Goal: Task Accomplishment & Management: Manage account settings

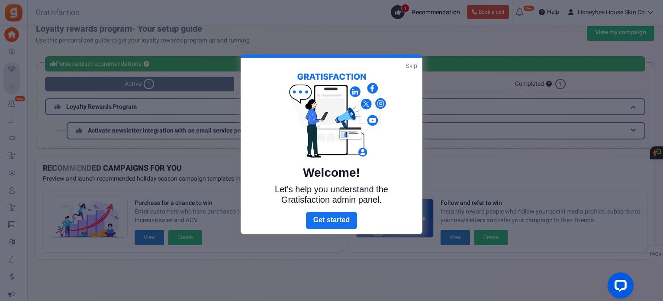
click at [413, 64] on link "Skip" at bounding box center [412, 65] width 12 height 9
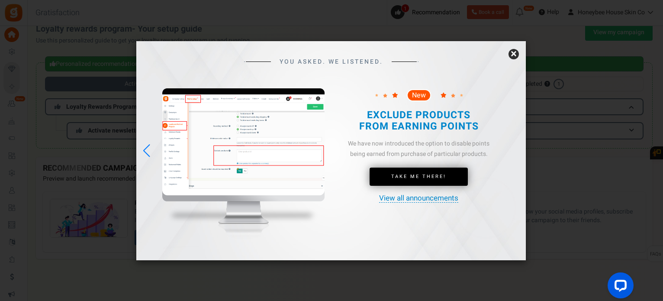
click at [512, 53] on link "×" at bounding box center [514, 54] width 10 height 10
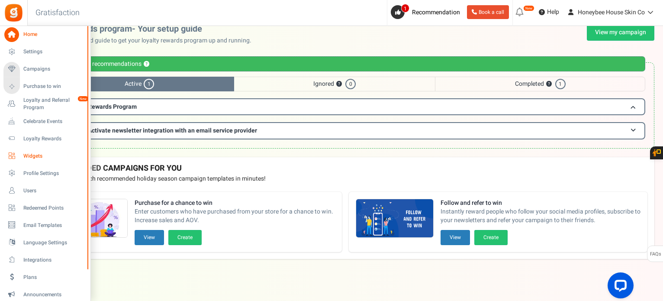
click at [33, 155] on span "Widgets" at bounding box center [53, 155] width 61 height 7
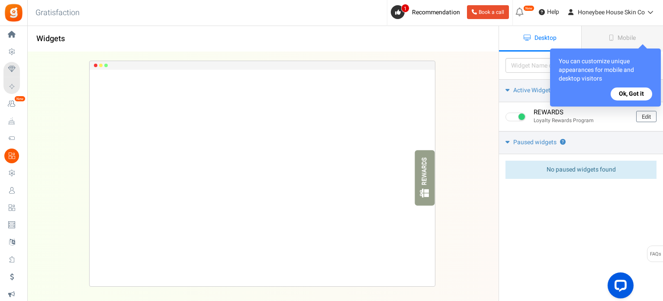
click at [629, 92] on button "Ok, Got it" at bounding box center [632, 93] width 42 height 13
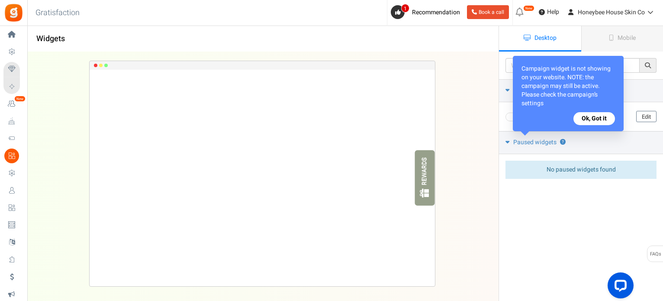
click at [604, 117] on button "Ok, Got it" at bounding box center [594, 118] width 42 height 13
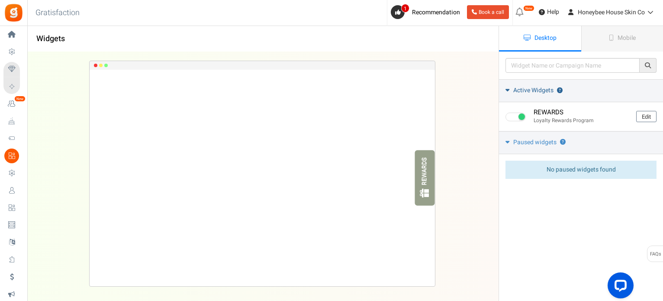
click at [506, 92] on icon at bounding box center [508, 90] width 4 height 6
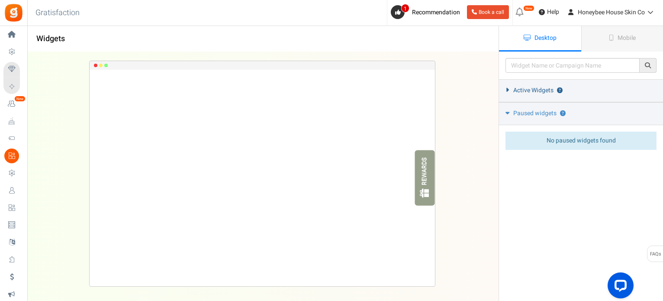
click at [506, 92] on link "Active Widgets ?" at bounding box center [581, 90] width 164 height 23
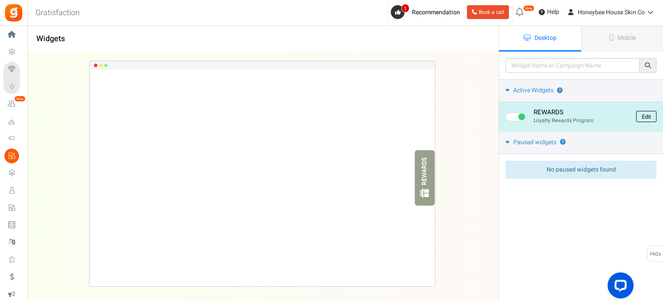
click at [645, 115] on link "Edit" at bounding box center [646, 116] width 20 height 11
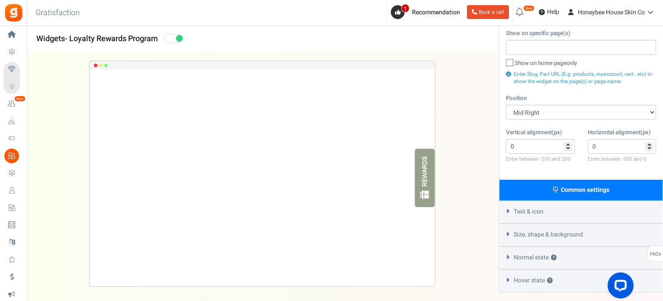
scroll to position [108, 0]
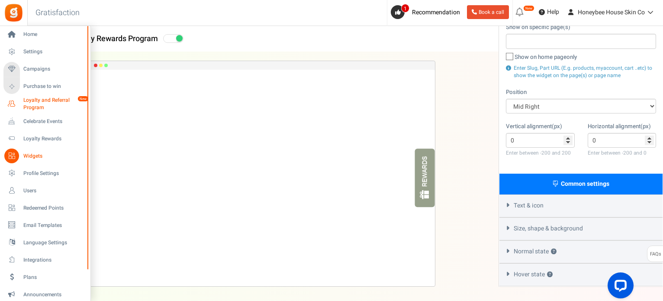
click at [39, 98] on span "Loyalty and Referral Program" at bounding box center [54, 104] width 63 height 15
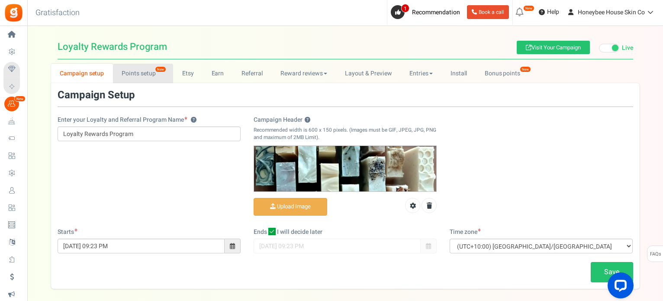
click at [135, 74] on link "Points setup New" at bounding box center [143, 73] width 60 height 19
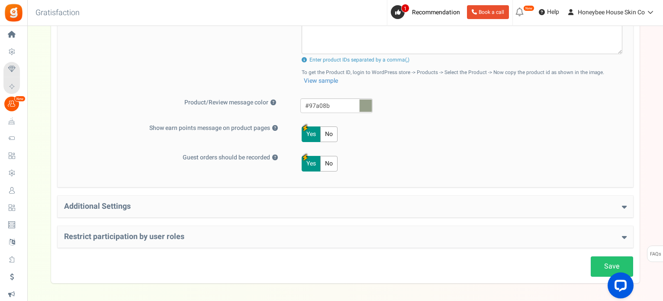
scroll to position [374, 0]
click at [624, 203] on icon at bounding box center [624, 206] width 5 height 8
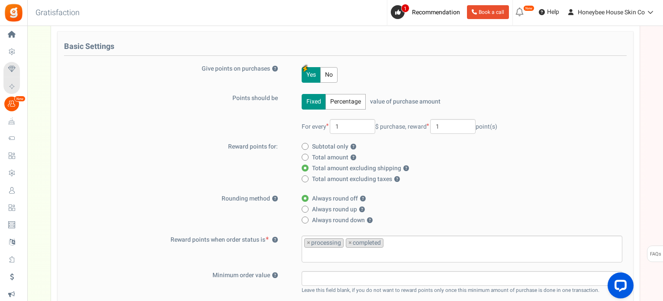
scroll to position [0, 0]
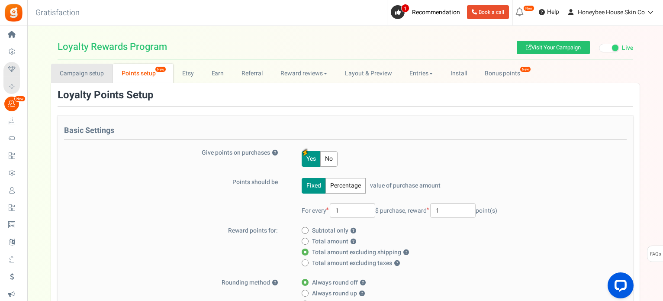
click at [96, 77] on link "Campaign setup" at bounding box center [82, 73] width 62 height 19
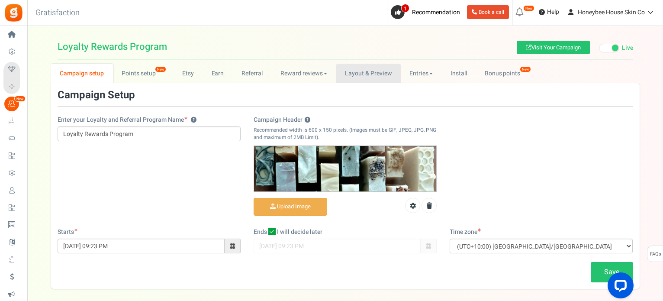
click at [367, 73] on link "Layout & Preview" at bounding box center [368, 73] width 64 height 19
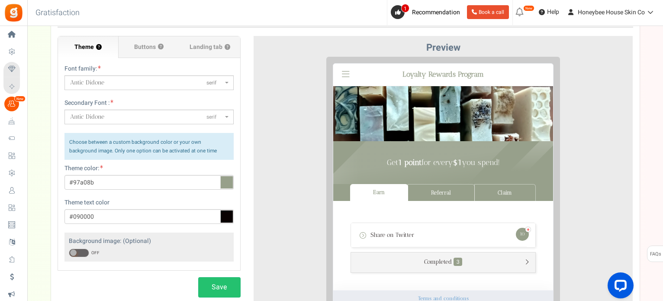
scroll to position [47, 0]
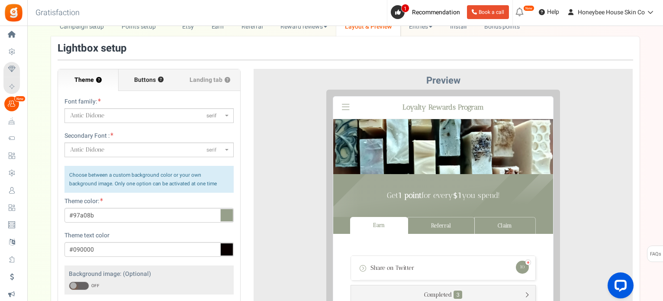
click at [155, 83] on span "Buttons" at bounding box center [145, 80] width 22 height 9
click at [0, 0] on input "Buttons ?" at bounding box center [0, 0] width 0 height 0
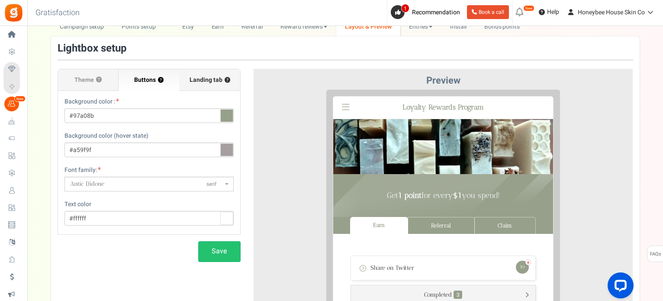
click at [209, 77] on span "Landing tab ?" at bounding box center [210, 80] width 41 height 9
click at [0, 0] on input "Landing tab ?" at bounding box center [0, 0] width 0 height 0
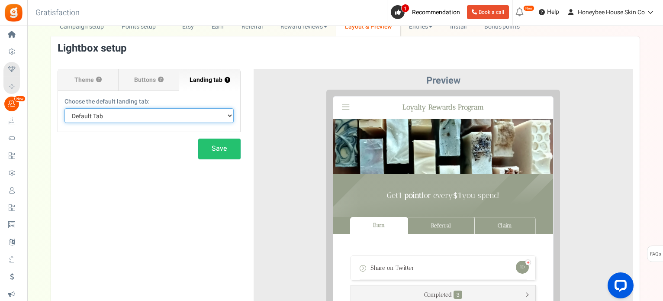
click at [229, 116] on select "Default Tab Earn Referral Claim" at bounding box center [148, 115] width 169 height 15
click at [292, 150] on div at bounding box center [443, 247] width 367 height 315
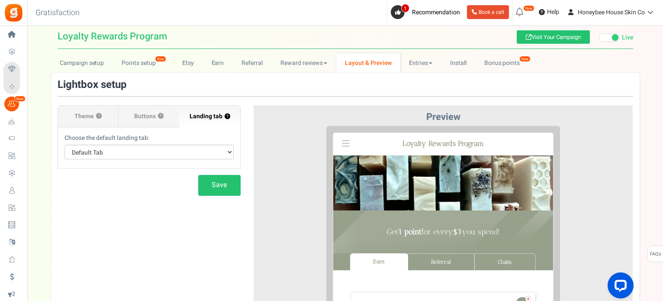
scroll to position [0, 0]
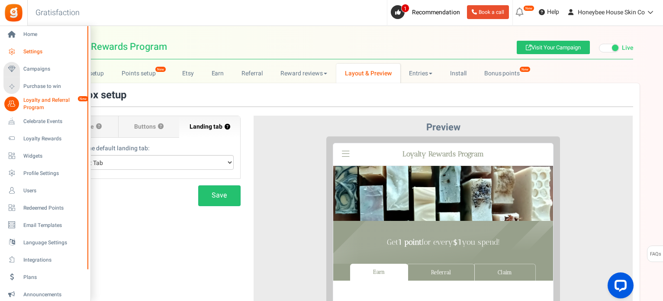
click at [15, 49] on icon at bounding box center [11, 52] width 15 height 15
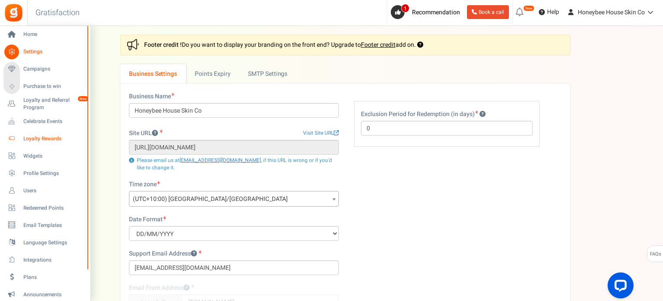
click at [31, 143] on link "Loyalty Rewards" at bounding box center [44, 138] width 83 height 15
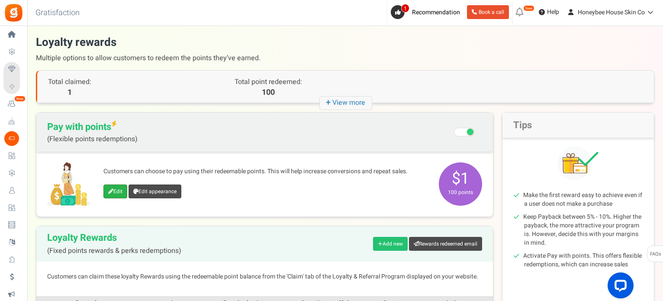
click at [119, 194] on link "Edit" at bounding box center [115, 191] width 24 height 14
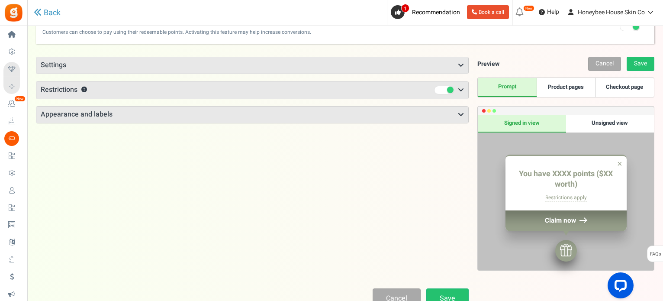
scroll to position [24, 0]
click at [577, 89] on link "Product pages" at bounding box center [566, 87] width 58 height 19
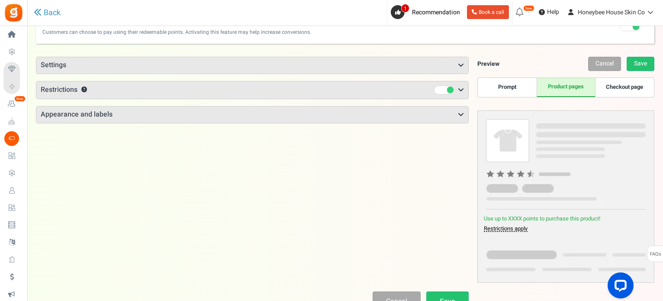
click at [622, 84] on link "Checkout page" at bounding box center [624, 87] width 58 height 19
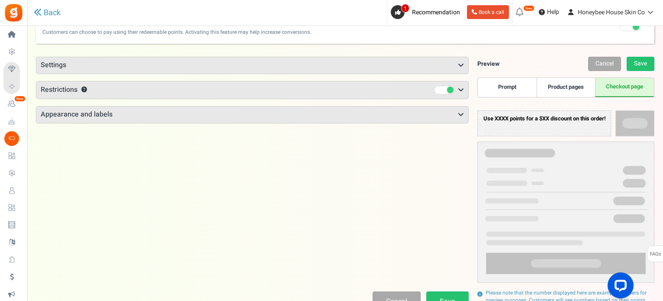
click at [524, 88] on link "Prompt" at bounding box center [507, 87] width 58 height 19
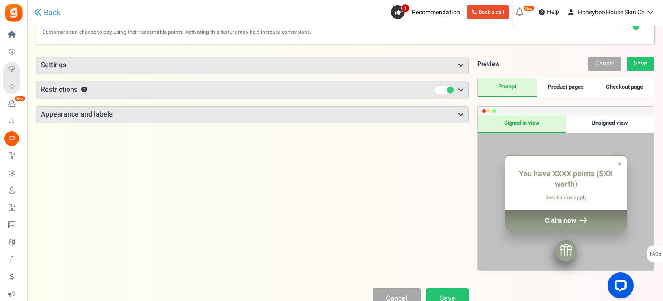
scroll to position [0, 0]
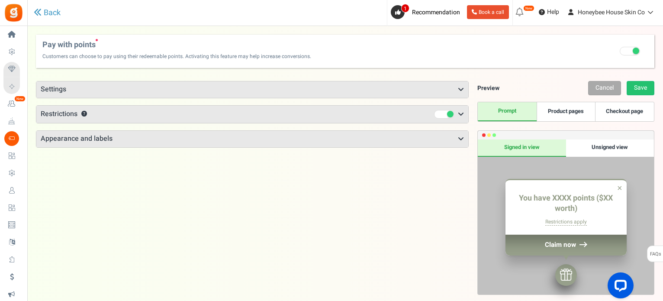
click at [458, 87] on icon at bounding box center [461, 89] width 6 height 7
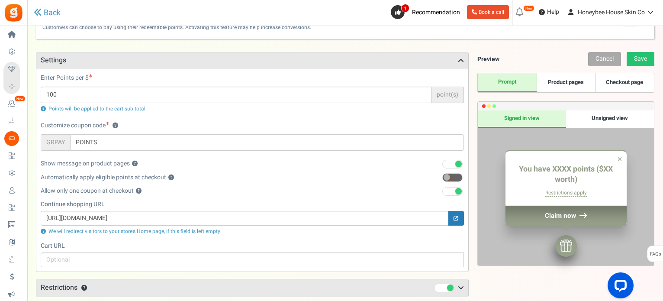
scroll to position [29, 0]
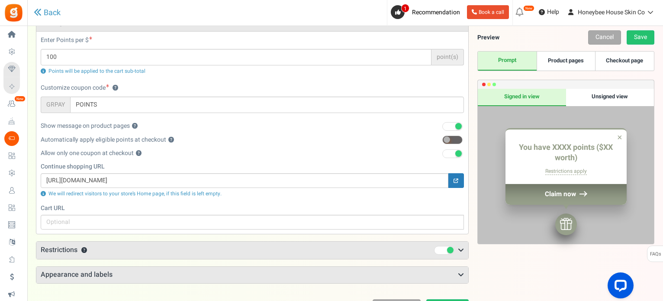
click at [361, 198] on div "Continue shopping URL [URL][DOMAIN_NAME] We will redirect visitors to your stor…" at bounding box center [252, 180] width 436 height 37
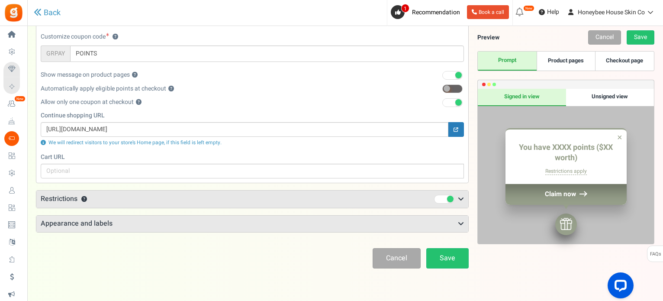
scroll to position [126, 0]
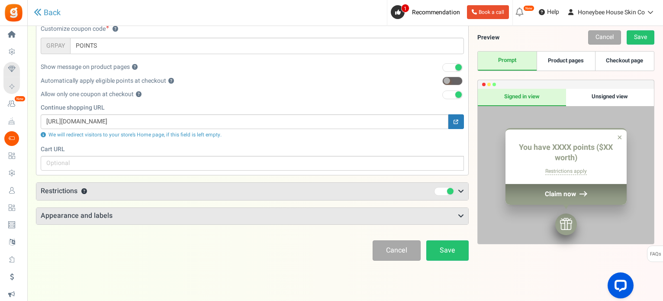
click at [459, 191] on icon at bounding box center [461, 191] width 6 height 7
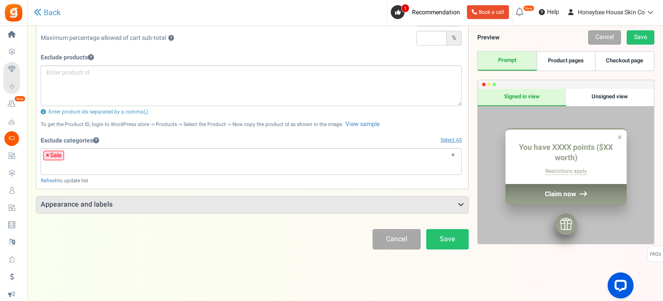
scroll to position [340, 0]
click at [461, 202] on icon at bounding box center [461, 205] width 6 height 7
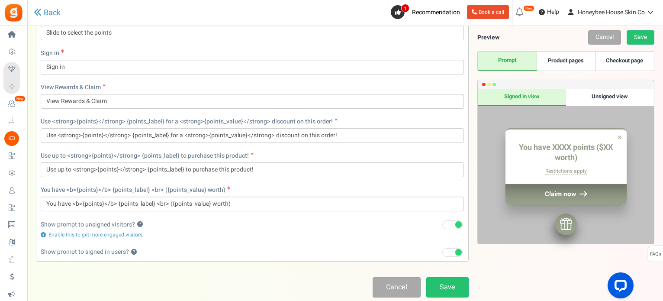
scroll to position [791, 0]
click at [458, 249] on span at bounding box center [458, 251] width 6 height 6
click at [442, 249] on input "Recommended: Turn On" at bounding box center [442, 252] width 0 height 6
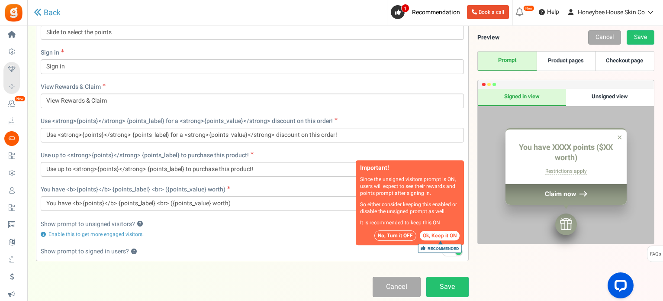
click at [331, 277] on div "Cancel Save" at bounding box center [252, 287] width 433 height 20
click at [316, 248] on div "Show prompt to signed in users? ? Recommended: Turn On Important! Disabling thi…" at bounding box center [252, 251] width 423 height 9
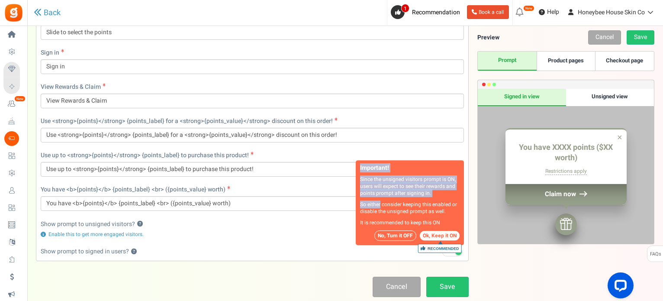
drag, startPoint x: 316, startPoint y: 248, endPoint x: 383, endPoint y: 188, distance: 90.4
click at [383, 247] on div "Show prompt to signed in users? ? Recommended: Turn On Important! Disabling thi…" at bounding box center [252, 251] width 423 height 9
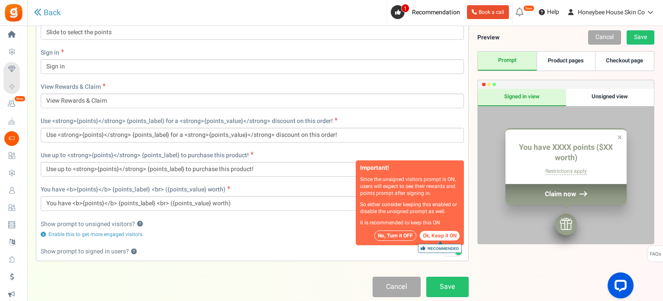
click at [628, 94] on div "Unsigned view" at bounding box center [610, 97] width 88 height 17
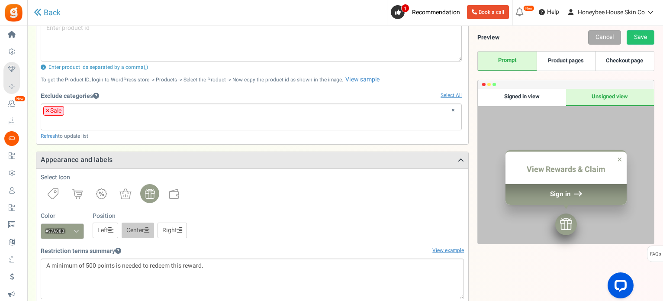
scroll to position [386, 0]
click at [176, 192] on img at bounding box center [174, 193] width 10 height 10
click at [145, 191] on img at bounding box center [150, 193] width 10 height 10
click at [124, 193] on img at bounding box center [125, 193] width 12 height 11
click at [104, 190] on img at bounding box center [101, 193] width 11 height 11
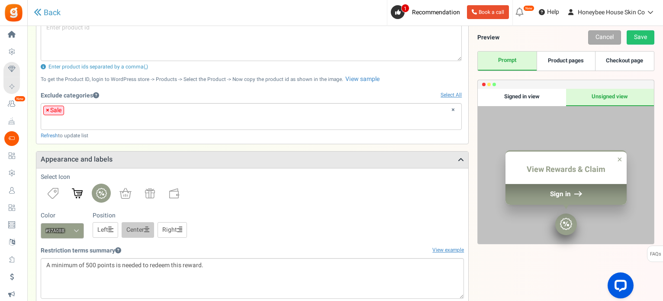
click at [76, 193] on img at bounding box center [77, 193] width 11 height 10
click at [52, 192] on img at bounding box center [53, 193] width 11 height 11
click at [150, 195] on img at bounding box center [150, 193] width 10 height 10
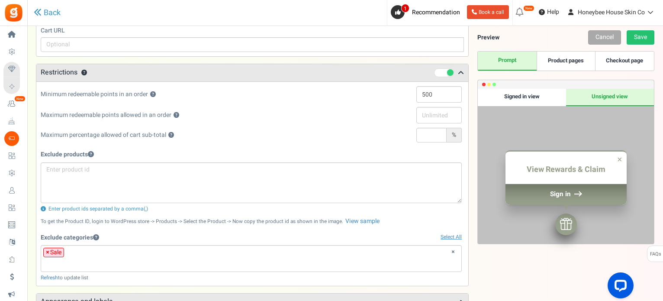
scroll to position [244, 0]
click at [620, 160] on div "×" at bounding box center [619, 160] width 5 height 12
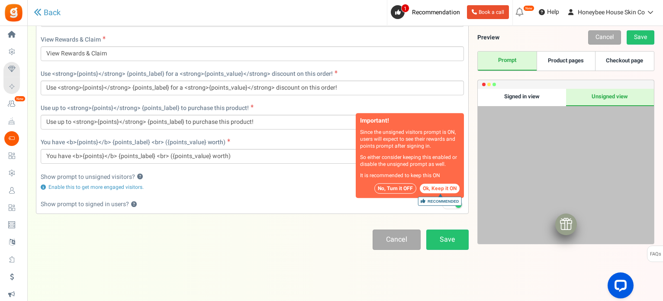
scroll to position [838, 0]
click at [396, 187] on button "No, Turn it OFF" at bounding box center [395, 189] width 42 height 10
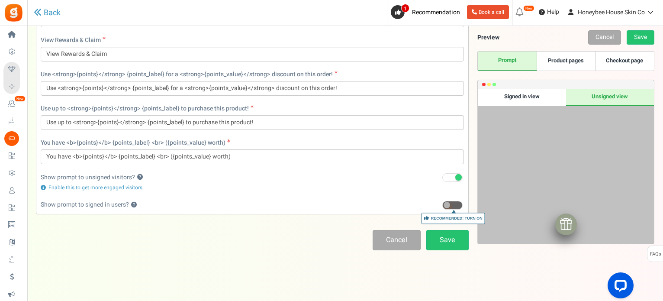
click at [457, 177] on span at bounding box center [458, 177] width 6 height 6
click at [442, 177] on input "Recommended: Turn On" at bounding box center [442, 178] width 0 height 6
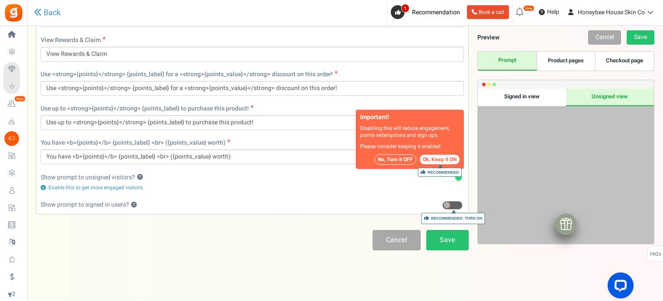
click at [457, 177] on span at bounding box center [458, 177] width 6 height 6
click at [442, 177] on input "Recommended: Turn On" at bounding box center [442, 178] width 0 height 6
click at [457, 177] on span at bounding box center [458, 177] width 6 height 6
click at [442, 177] on input "Recommended: Turn On" at bounding box center [442, 178] width 0 height 6
click at [457, 177] on span at bounding box center [458, 177] width 6 height 6
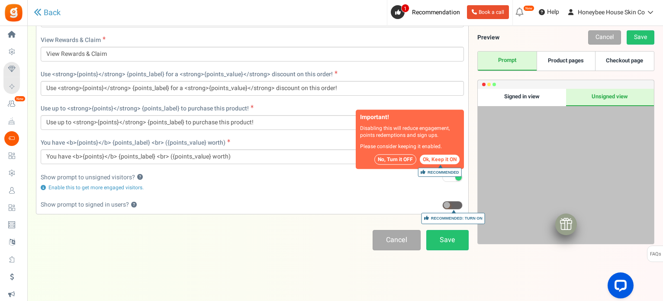
click at [442, 177] on input "Recommended: Turn On" at bounding box center [442, 178] width 0 height 6
click at [396, 158] on button "No, Turn it OFF" at bounding box center [395, 160] width 42 height 10
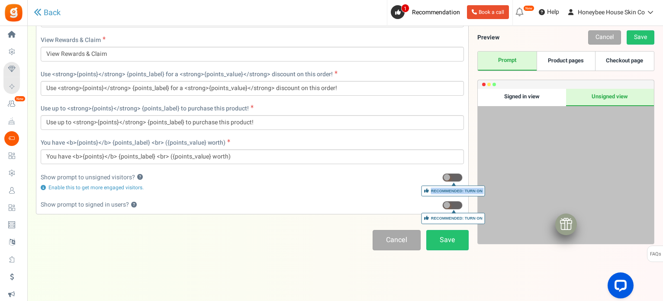
click at [585, 60] on link "Product pages" at bounding box center [566, 61] width 58 height 19
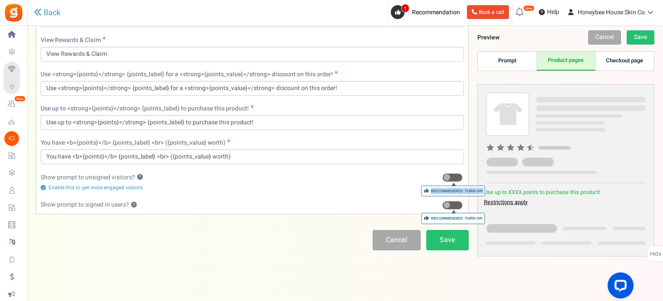
click at [585, 60] on link "Product pages" at bounding box center [566, 61] width 58 height 19
click at [635, 61] on link "Checkout page" at bounding box center [624, 61] width 58 height 19
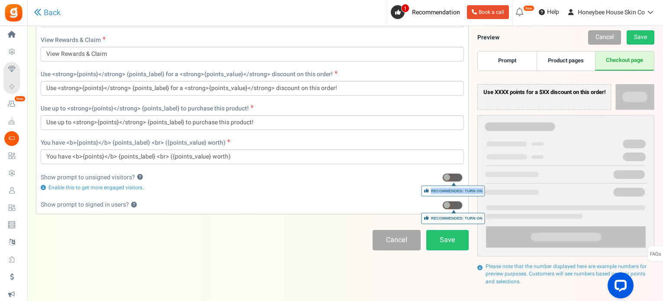
click at [519, 64] on link "Prompt" at bounding box center [507, 61] width 58 height 19
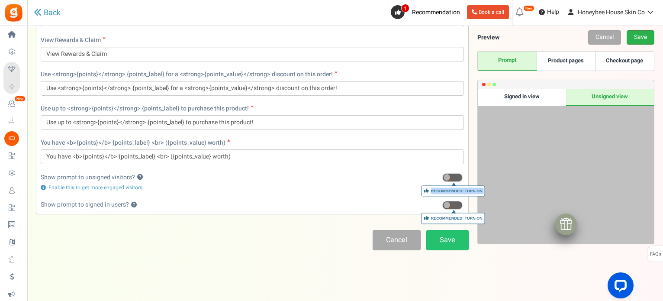
click at [633, 36] on link "Save" at bounding box center [641, 37] width 28 height 14
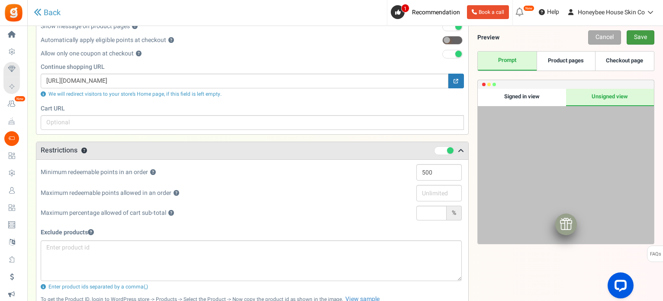
scroll to position [168, 0]
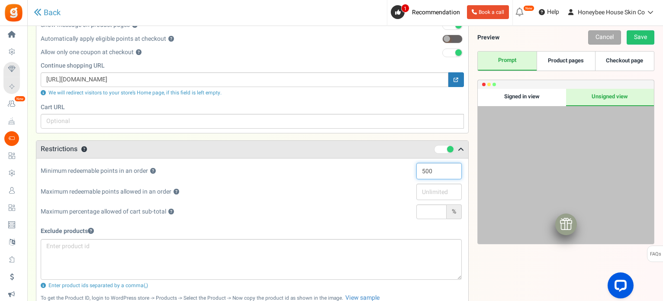
click at [426, 172] on input "500" at bounding box center [438, 171] width 45 height 16
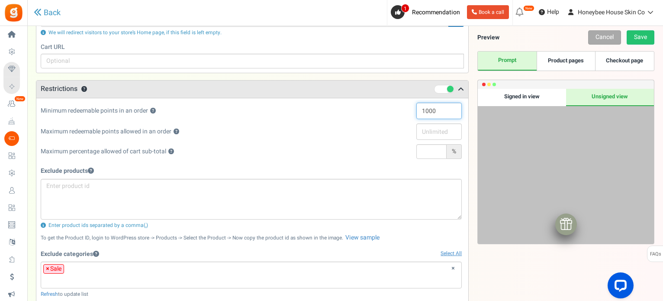
scroll to position [228, 0]
type input "1000"
click at [652, 35] on link "Save" at bounding box center [641, 37] width 28 height 14
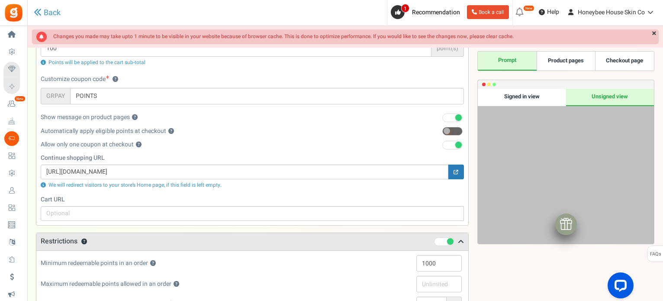
scroll to position [0, 0]
